Goal: Entertainment & Leisure: Consume media (video, audio)

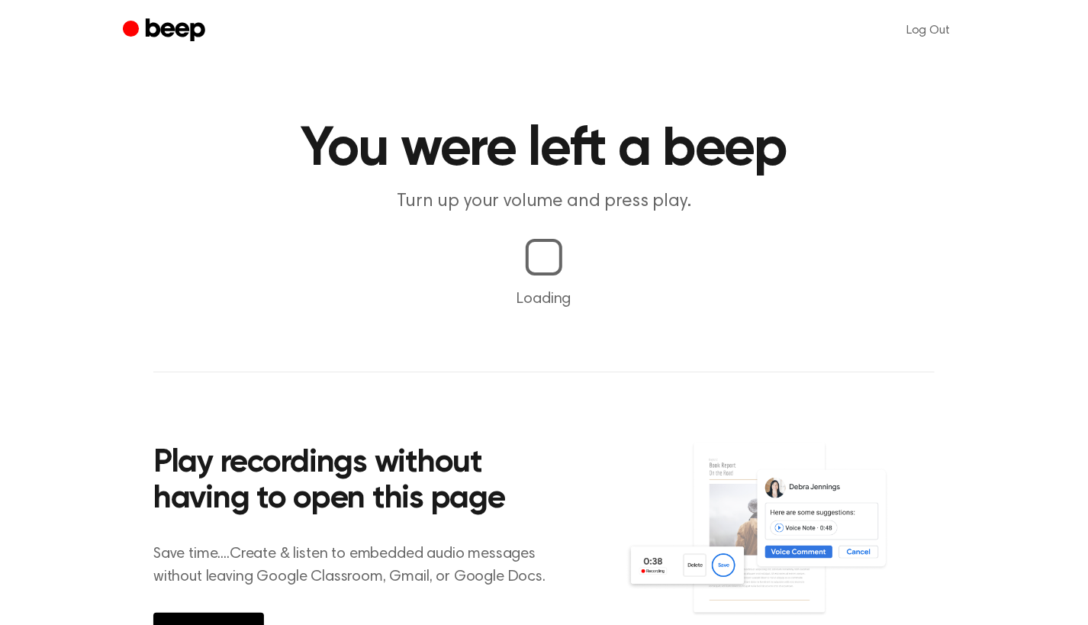
click at [1069, 128] on header "You were left a beep Turn up your volume and press play." at bounding box center [543, 168] width 1051 height 92
